Goal: Find specific page/section: Find specific page/section

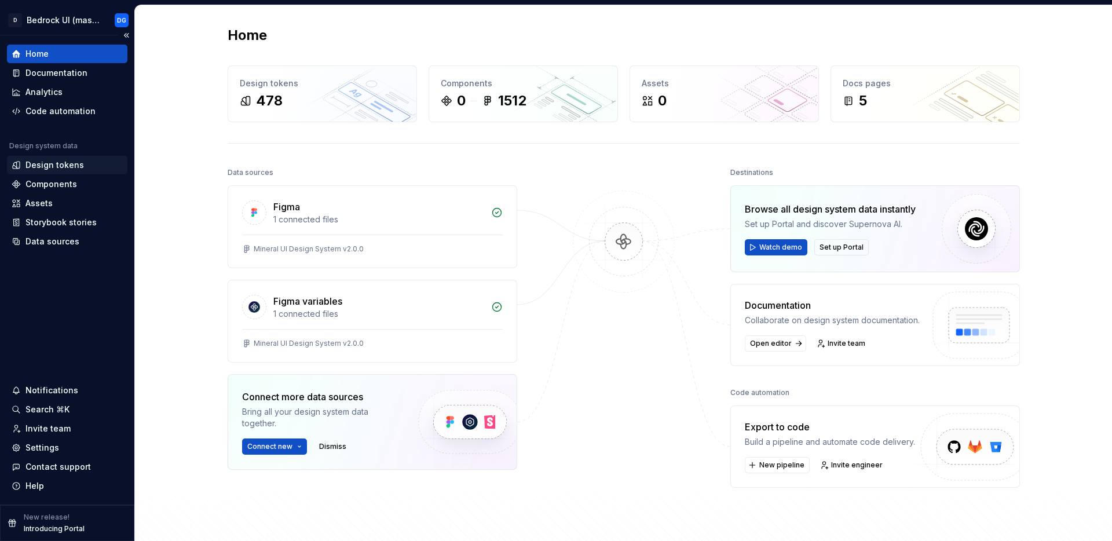
click at [63, 163] on div "Design tokens" at bounding box center [54, 165] width 58 height 12
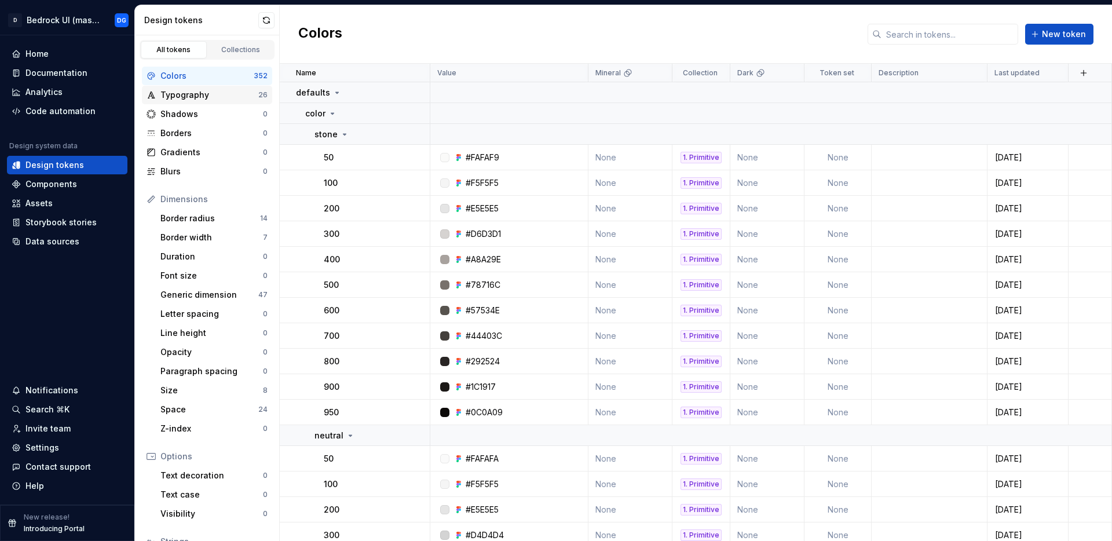
click at [200, 94] on div "Typography" at bounding box center [209, 95] width 98 height 12
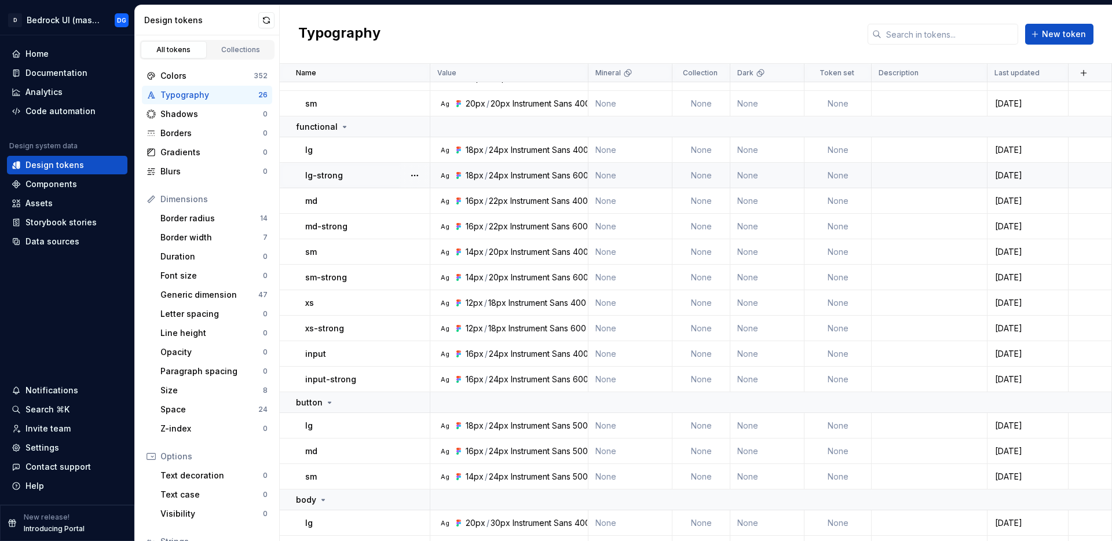
scroll to position [92, 0]
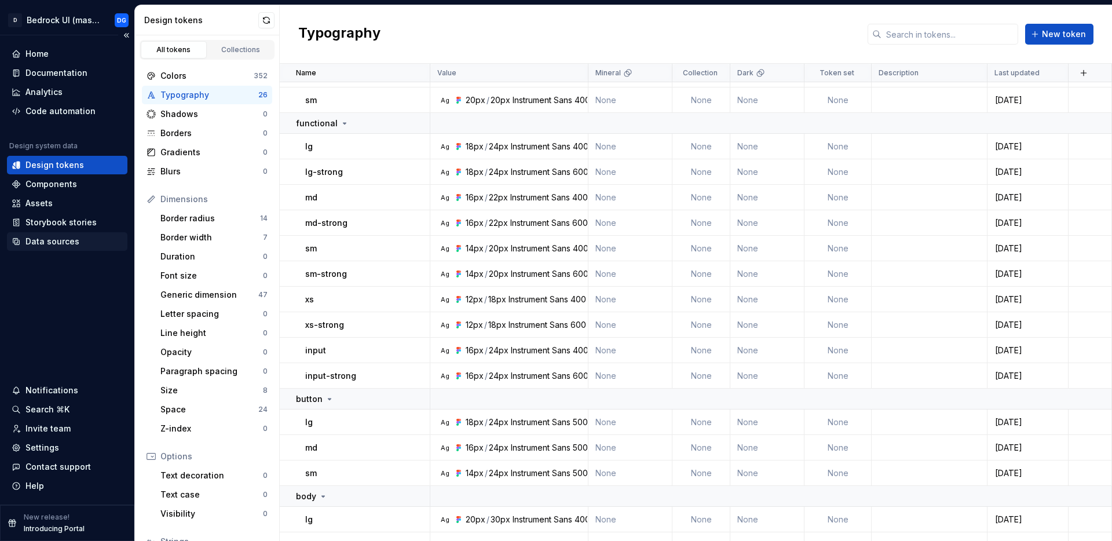
click at [57, 239] on div "Data sources" at bounding box center [52, 242] width 54 height 12
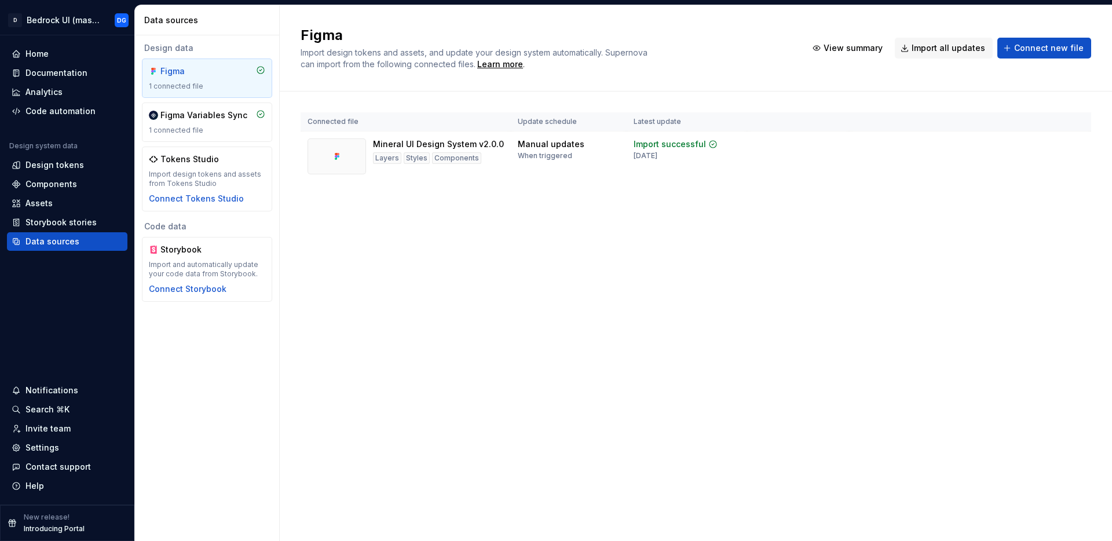
click at [457, 308] on div "Figma Import design tokens and assets, and update your design system automatica…" at bounding box center [696, 272] width 832 height 535
